Goal: Task Accomplishment & Management: Manage account settings

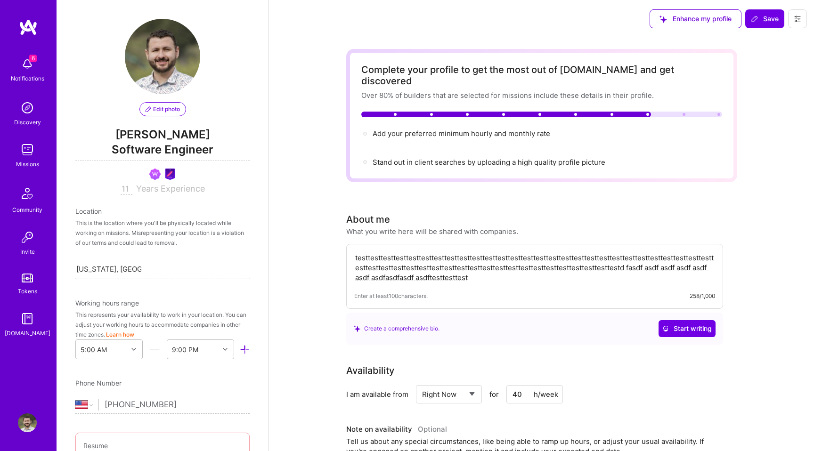
select select "US"
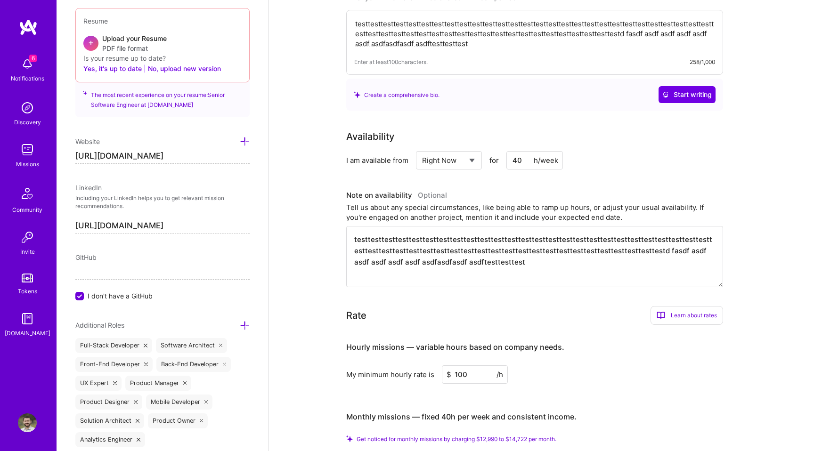
scroll to position [185, 0]
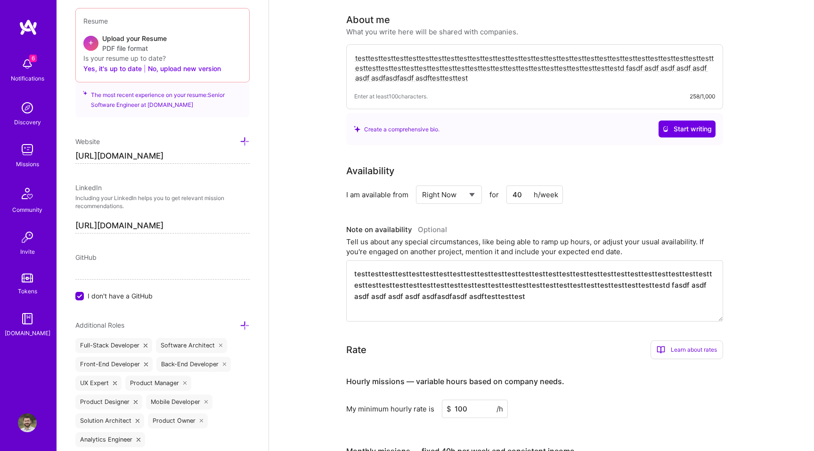
click at [469, 190] on select "Select... Right Now Future Date Not Available" at bounding box center [449, 195] width 54 height 24
select select "Not Available"
click at [422, 183] on select "Select... Right Now Future Date Not Available" at bounding box center [449, 195] width 54 height 24
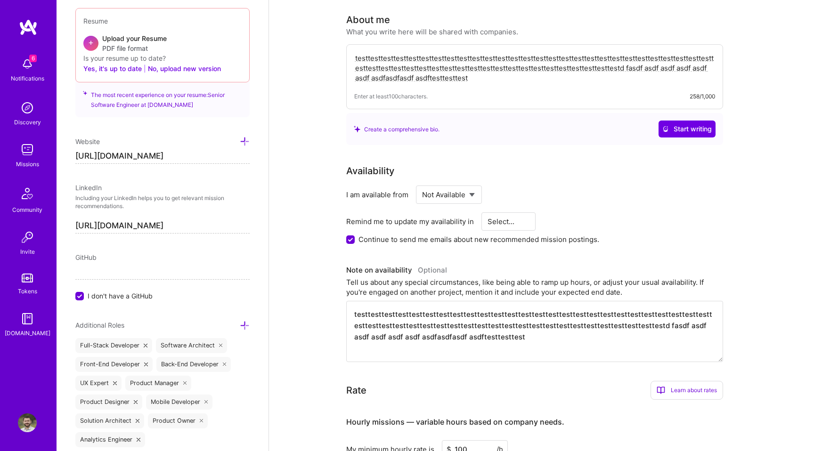
scroll to position [0, 0]
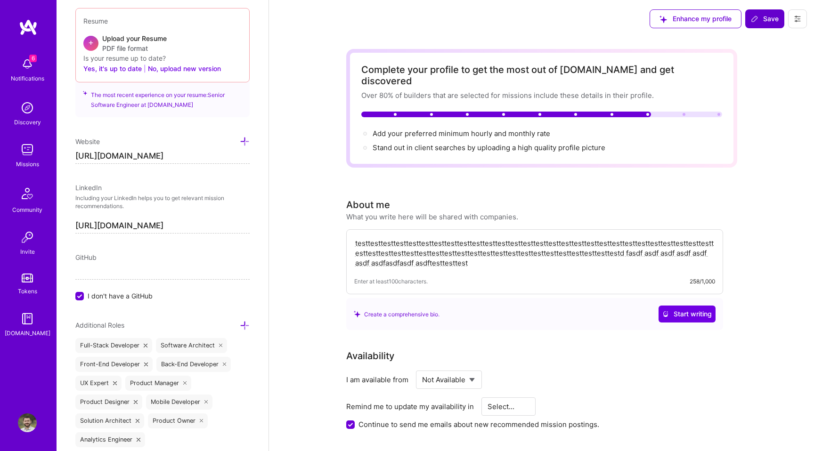
click at [778, 24] on button "Save" at bounding box center [764, 18] width 39 height 19
select select "1 Month"
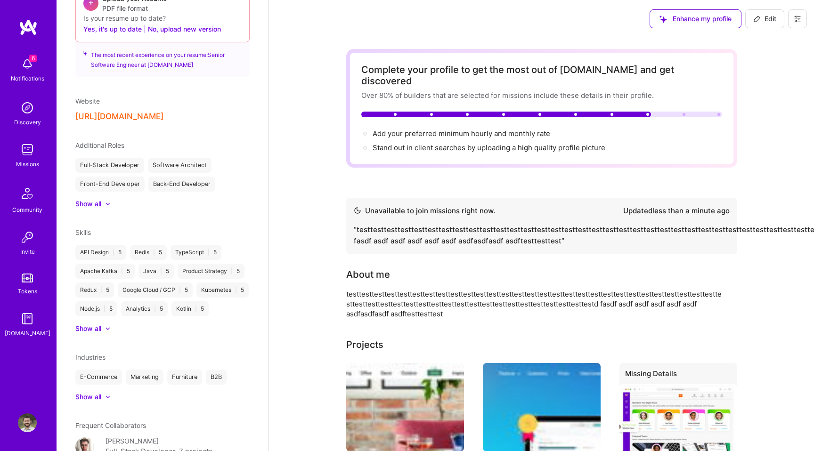
scroll to position [374, 0]
